Goal: Task Accomplishment & Management: Use online tool/utility

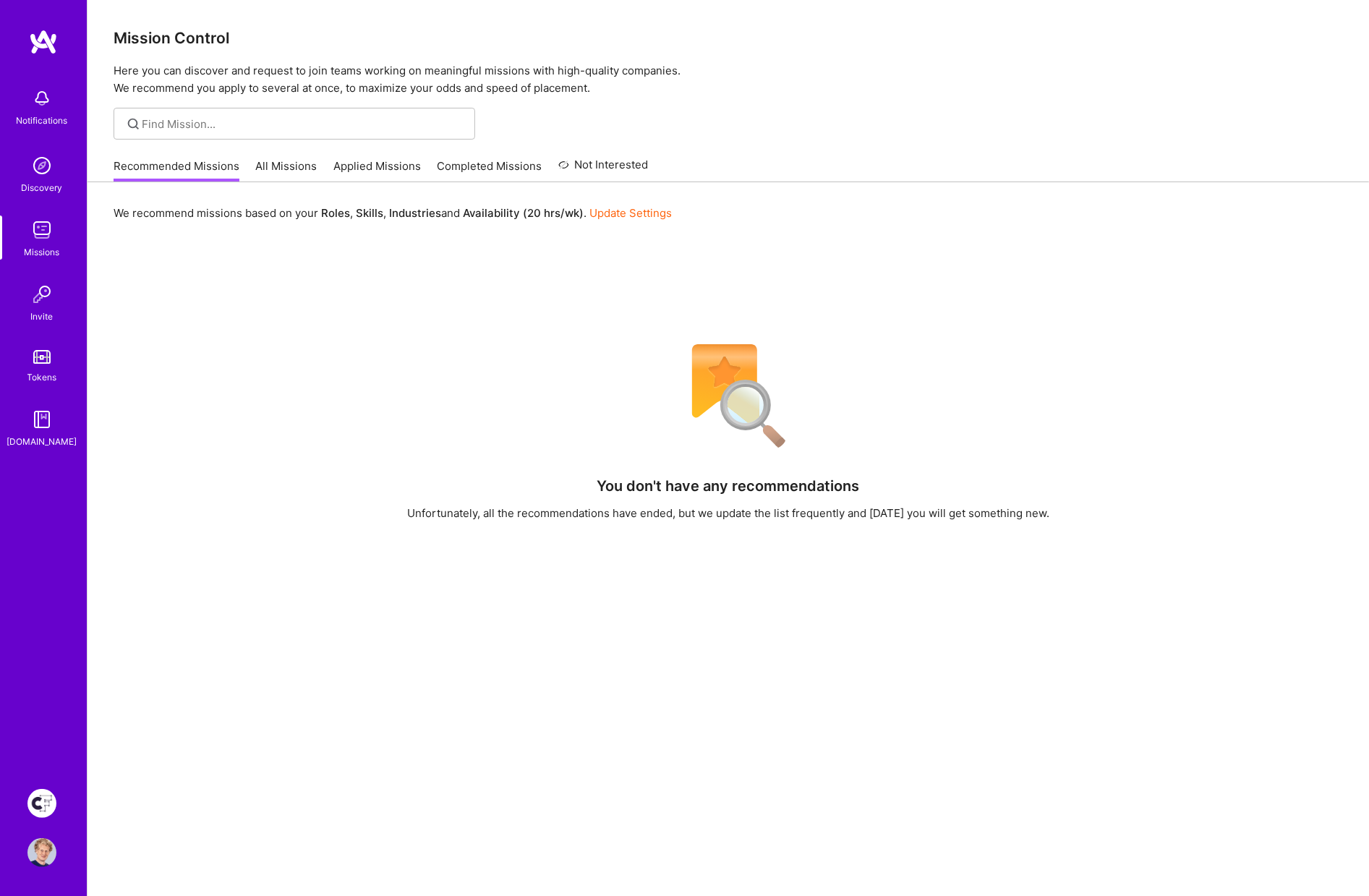
click at [36, 794] on img at bounding box center [42, 804] width 29 height 29
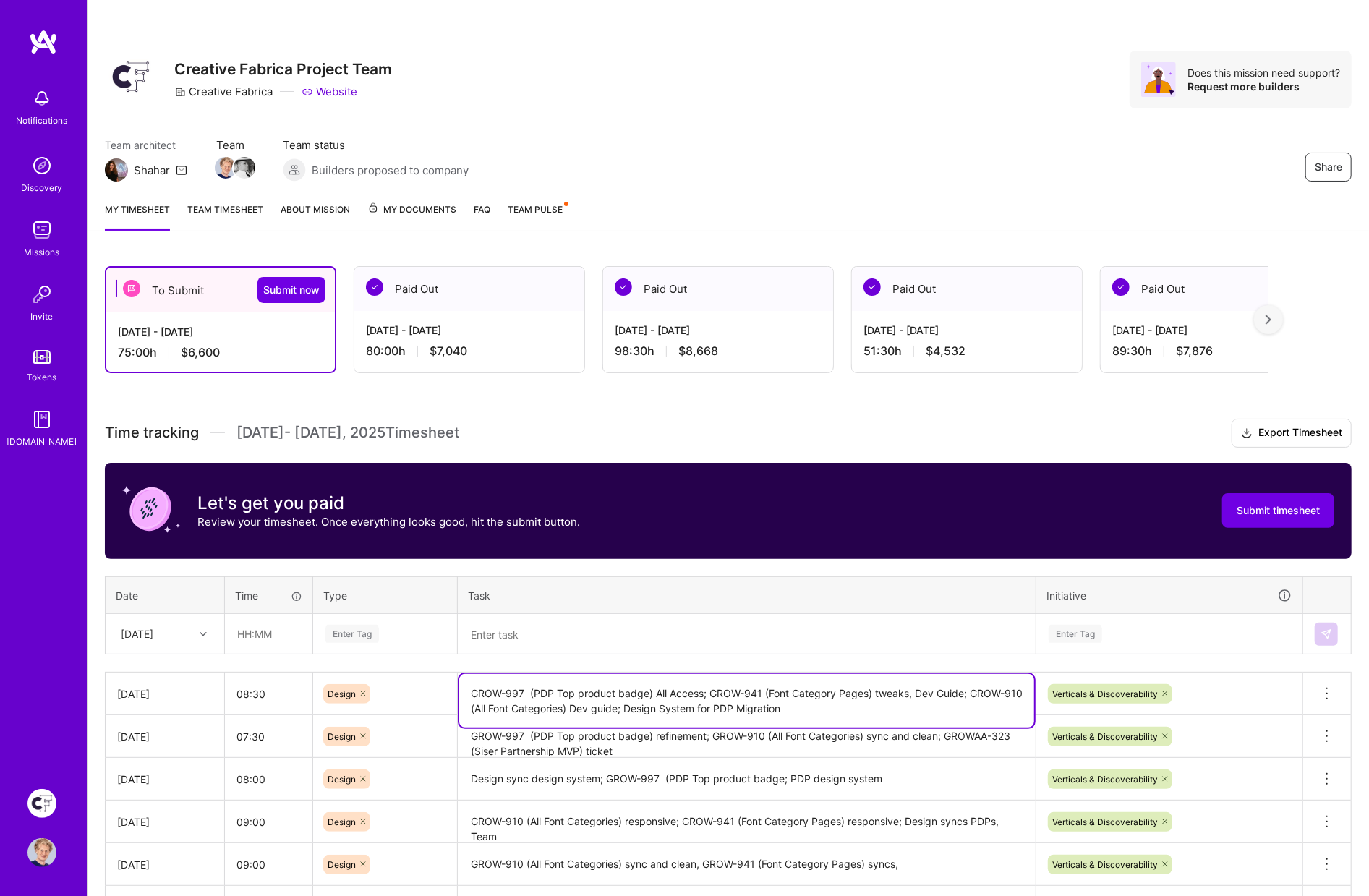
drag, startPoint x: 809, startPoint y: 707, endPoint x: 626, endPoint y: 709, distance: 183.0
click at [626, 709] on textarea "GROW-997 (PDP Top product badge) All Access; GROW-941 (Font Category Pages) twe…" at bounding box center [746, 701] width 575 height 54
click at [543, 639] on textarea at bounding box center [746, 634] width 575 height 38
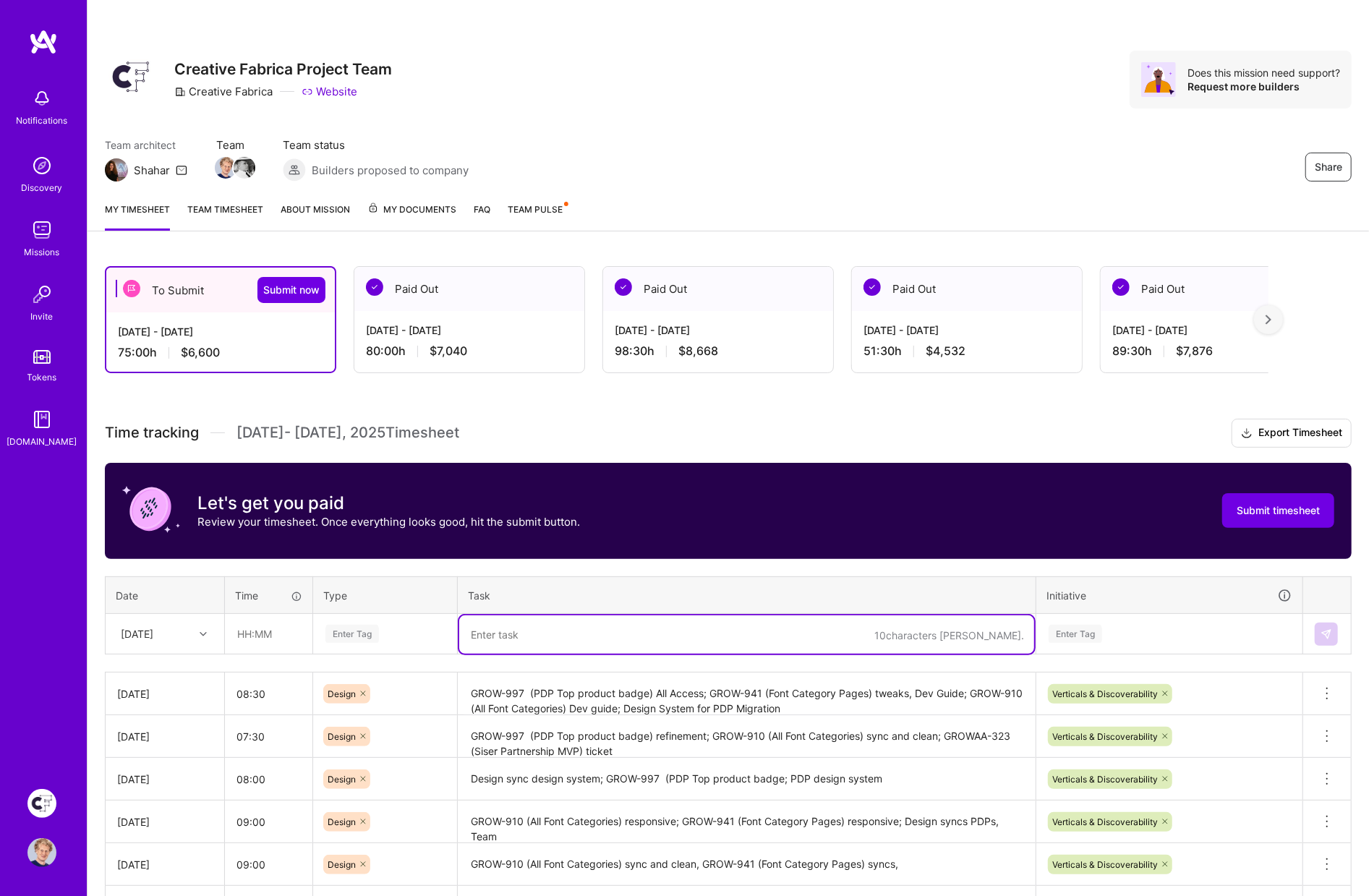
paste textarea "Design System for PDP Migration"
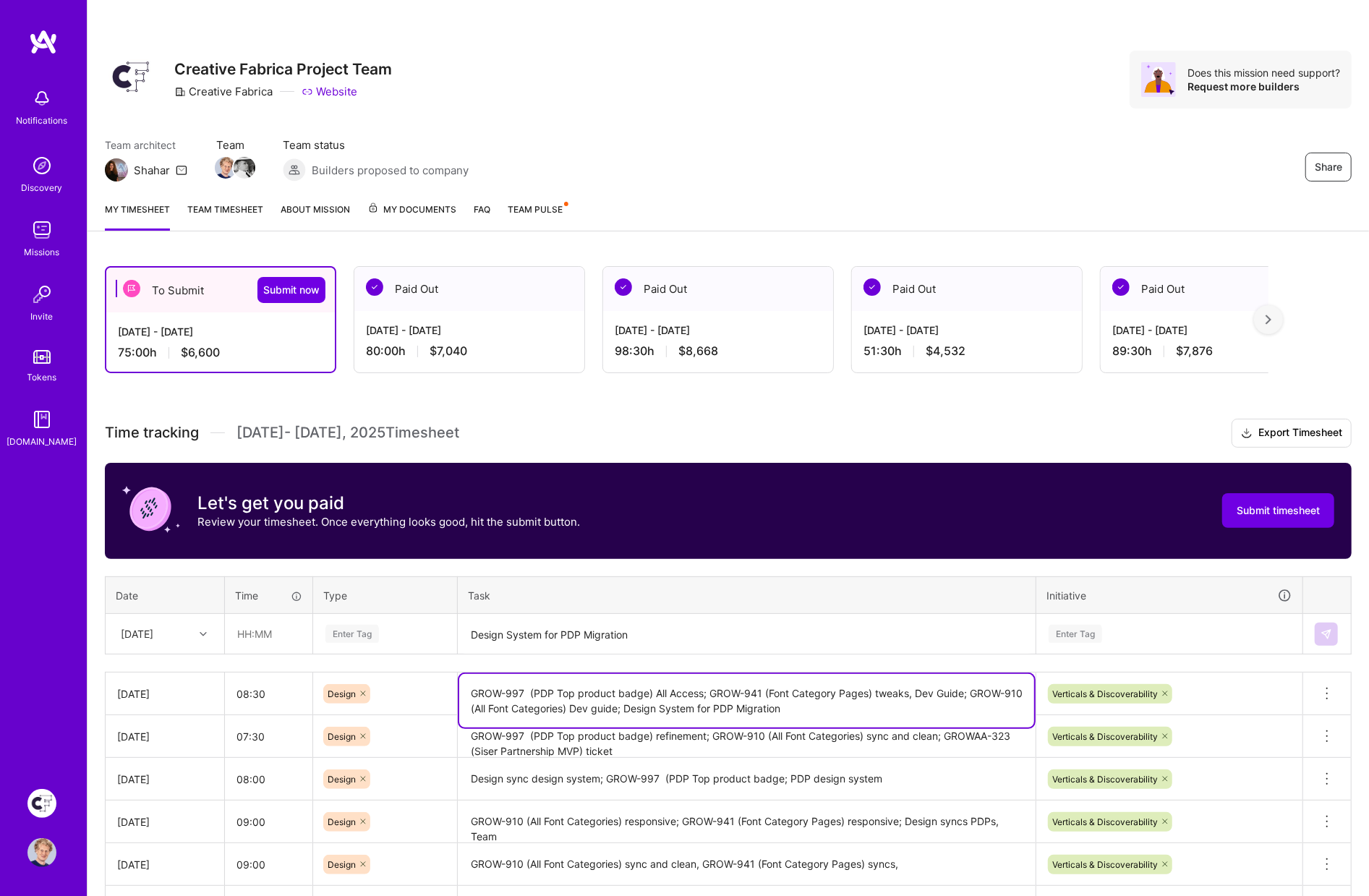
drag, startPoint x: 655, startPoint y: 689, endPoint x: 469, endPoint y: 689, distance: 186.0
click at [469, 689] on textarea "GROW-997 (PDP Top product badge) All Access; GROW-941 (Font Category Pages) twe…" at bounding box center [746, 701] width 575 height 54
click at [656, 628] on textarea "Design System for PDP Migration" at bounding box center [746, 634] width 575 height 39
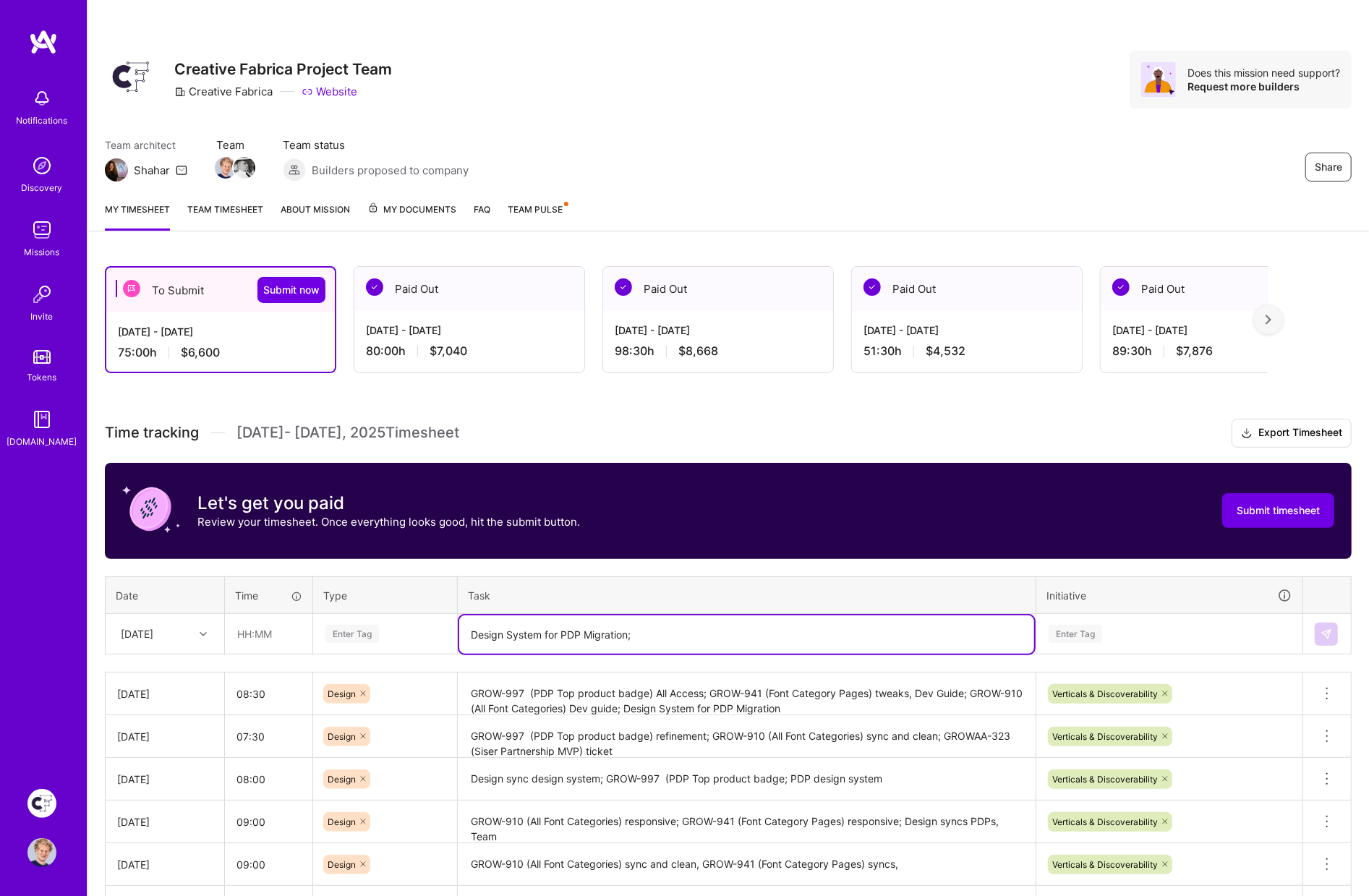
paste textarea "GROW-997 (PDP Top product badge)"
type textarea "Design System for PDP Migration; GROW-997 (PDP Top product badge)"
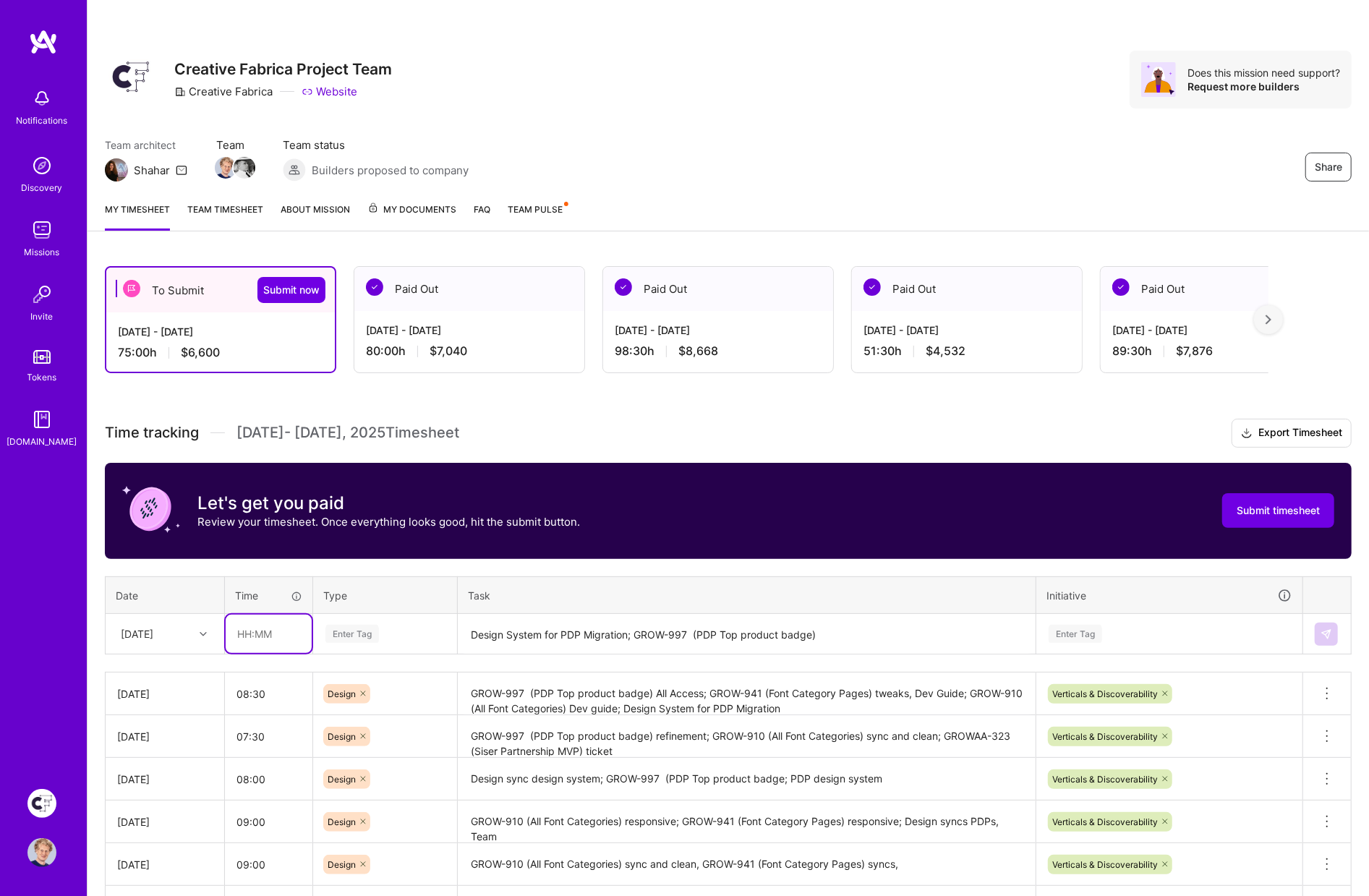
click at [260, 632] on input "text" at bounding box center [268, 633] width 86 height 39
type input "03:00"
click at [356, 628] on div "Enter Tag" at bounding box center [352, 633] width 54 height 23
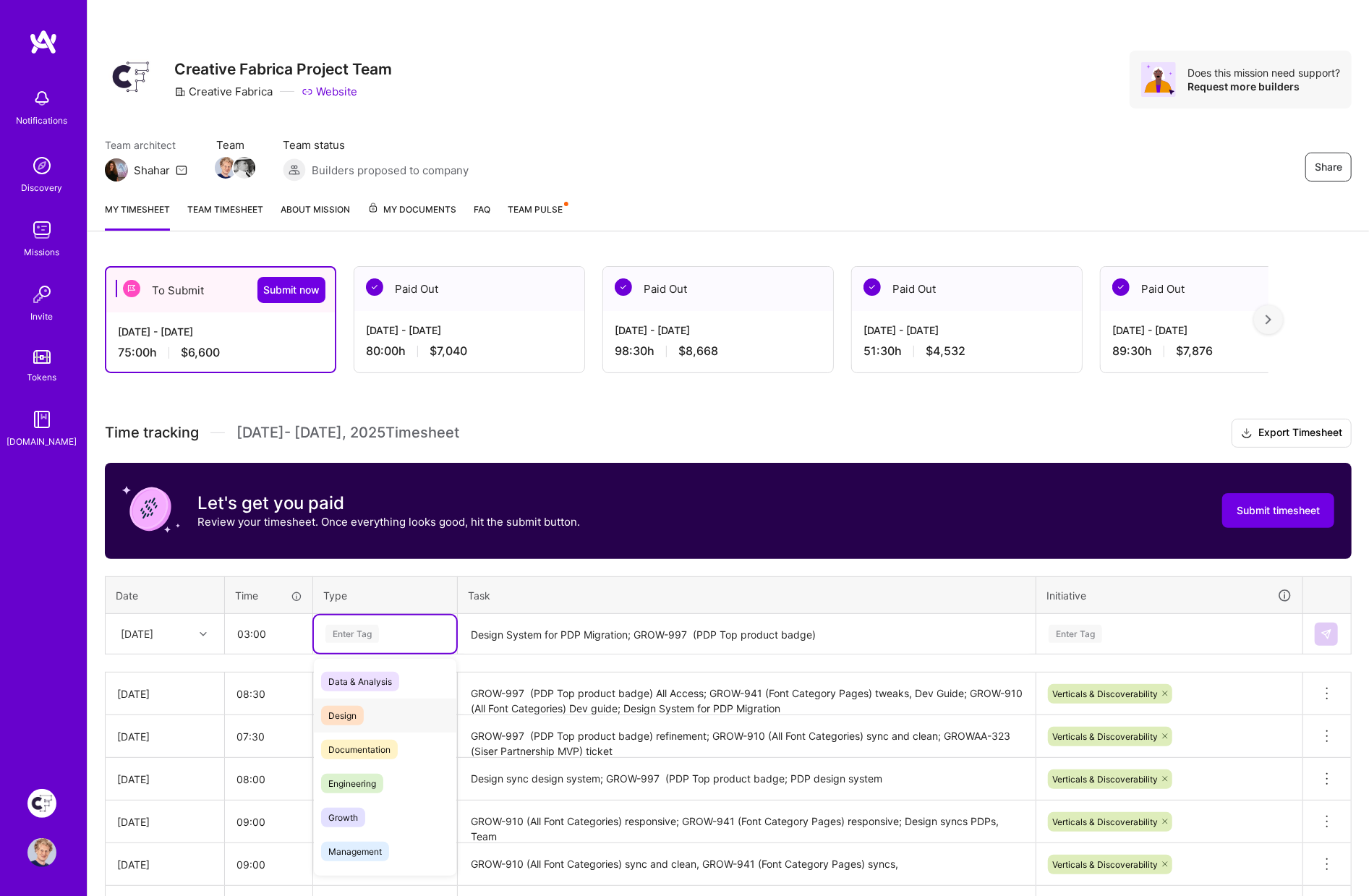
click at [346, 709] on span "Design" at bounding box center [342, 715] width 43 height 20
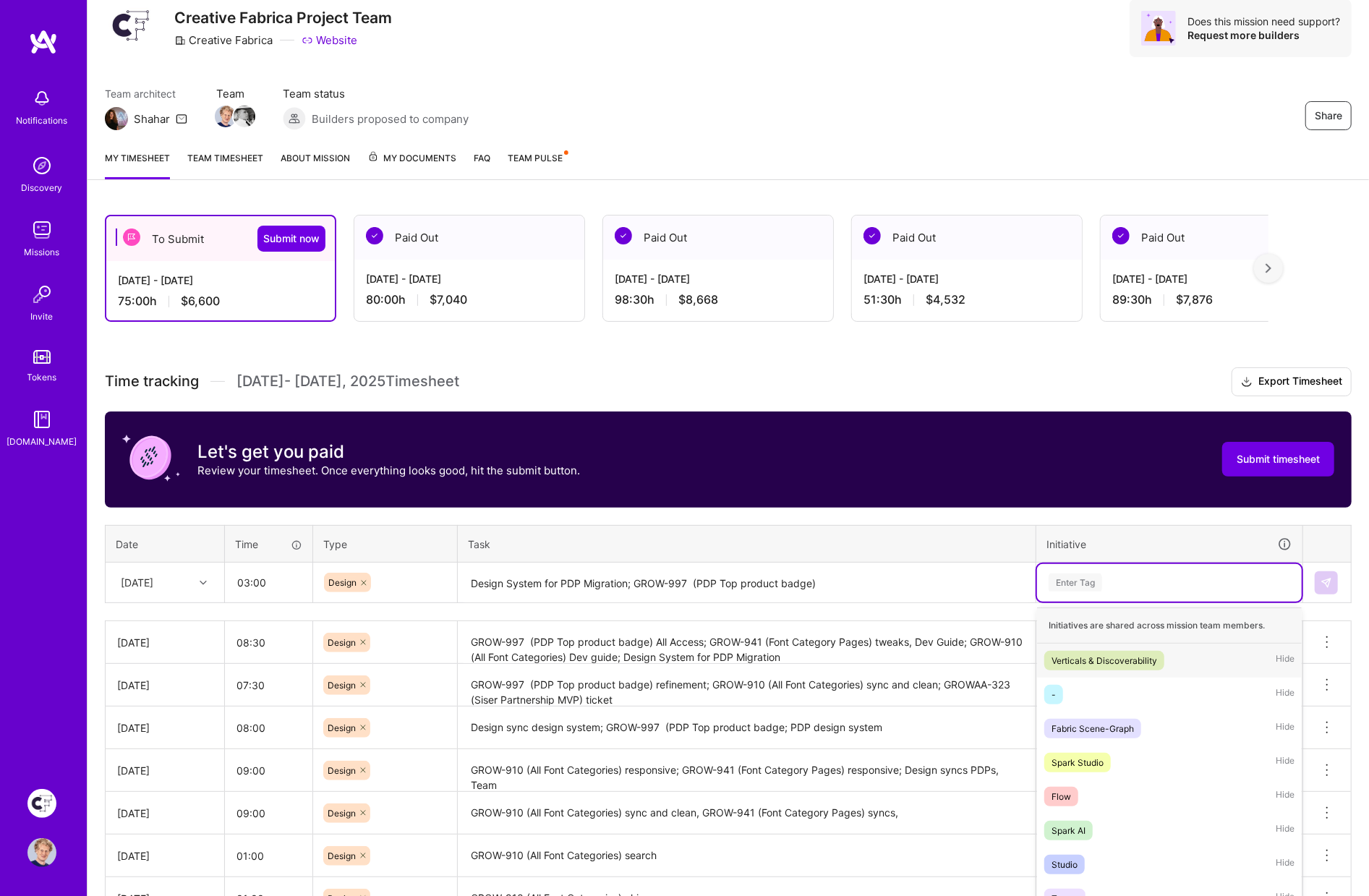
click at [1079, 601] on div "option Verticals & Discoverability focused, 1 of 33. 33 results available. Use …" at bounding box center [1170, 583] width 265 height 38
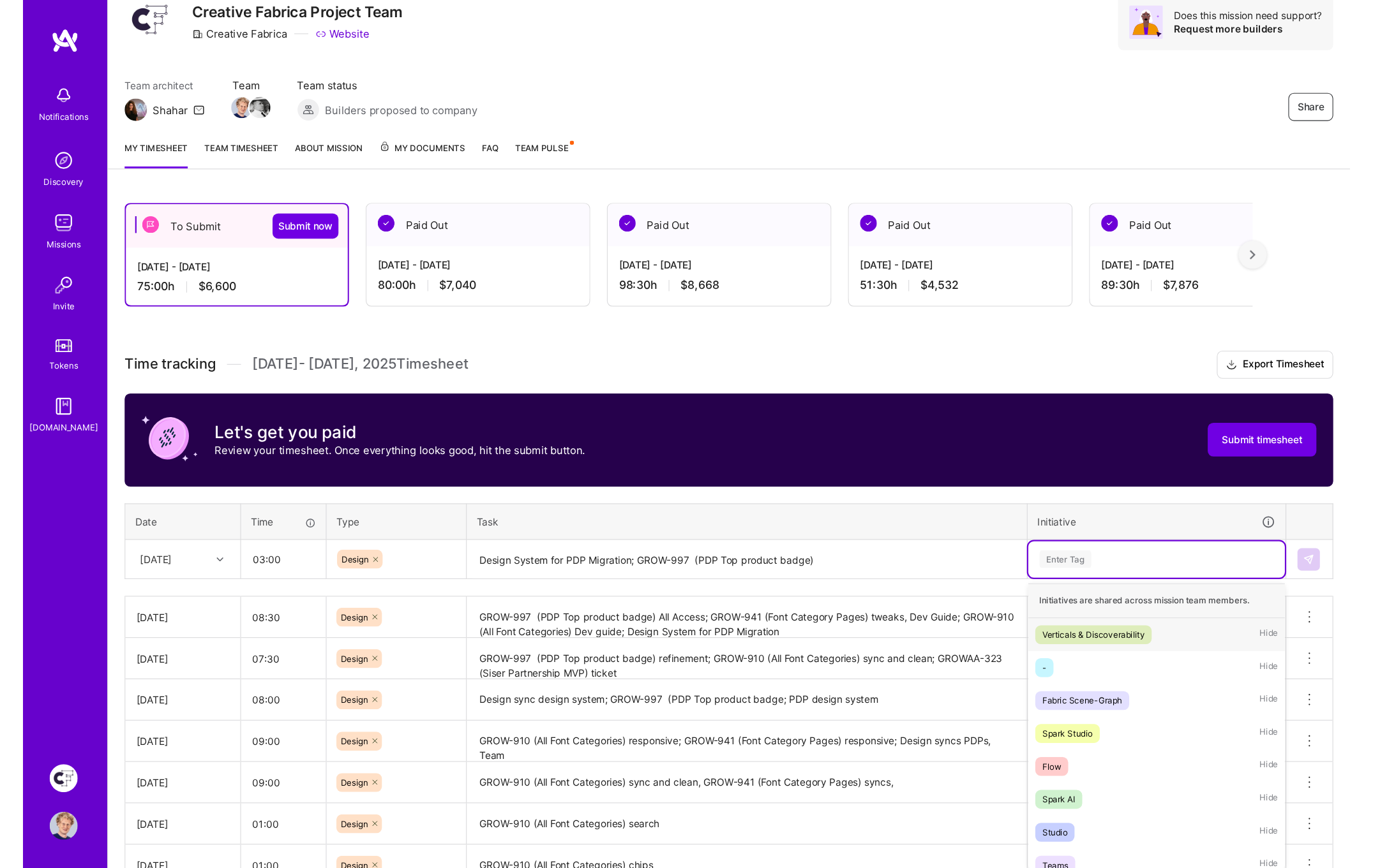
scroll to position [55, 0]
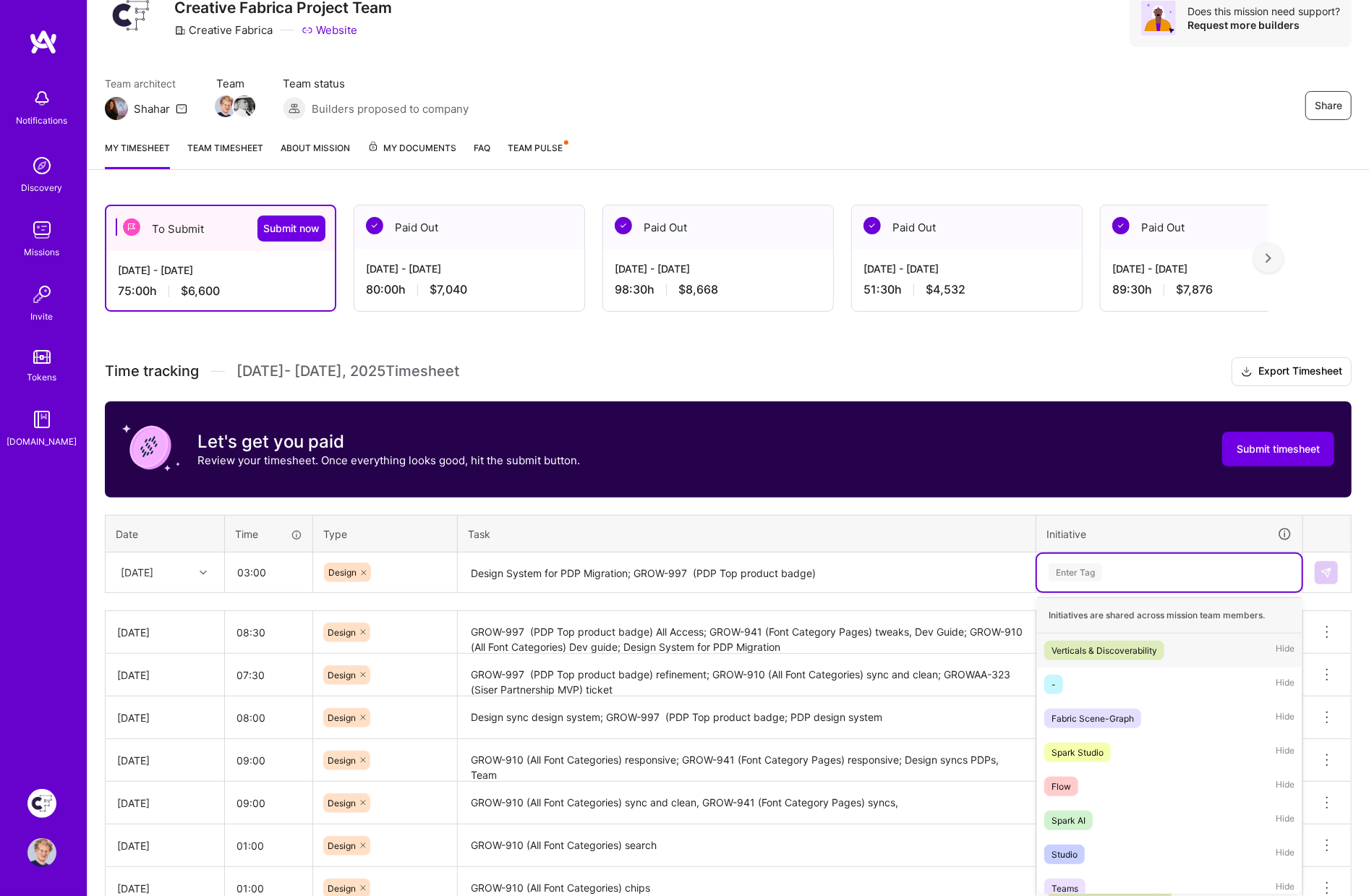
click at [1082, 643] on div "Verticals & Discoverability" at bounding box center [1104, 650] width 105 height 15
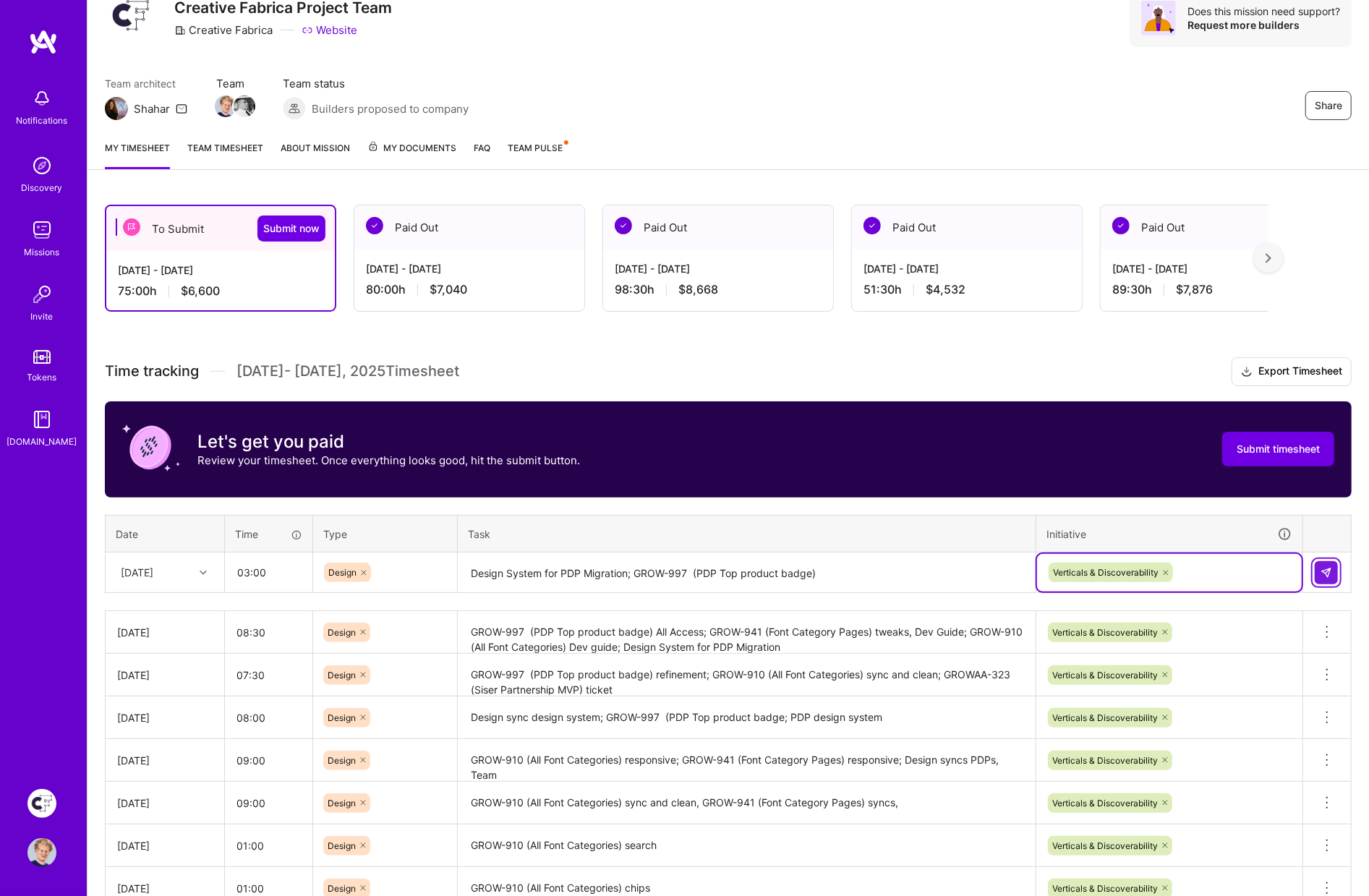
click at [1330, 571] on img at bounding box center [1327, 573] width 12 height 12
